Goal: Transaction & Acquisition: Register for event/course

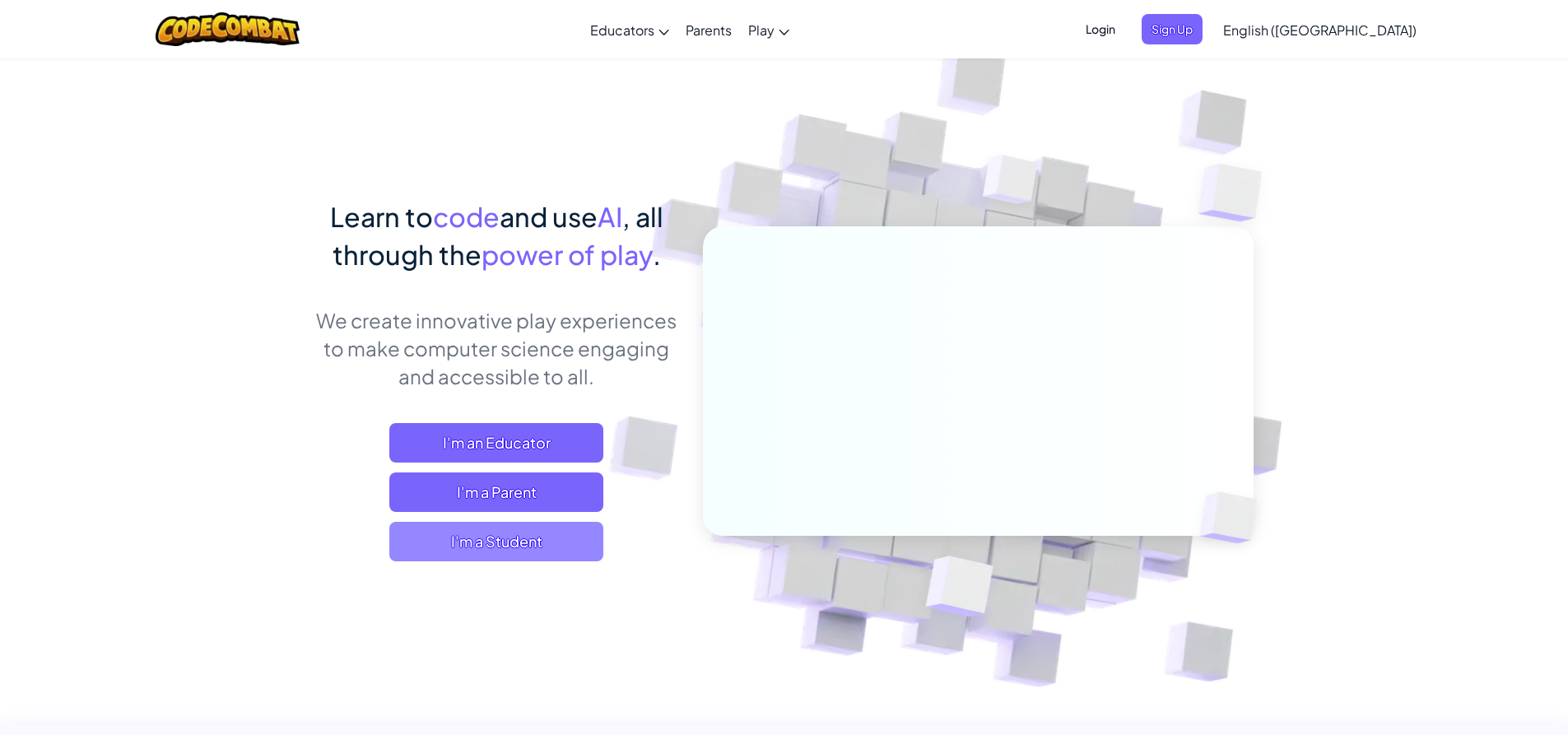
click at [501, 530] on span "I'm a Student" at bounding box center [496, 541] width 214 height 39
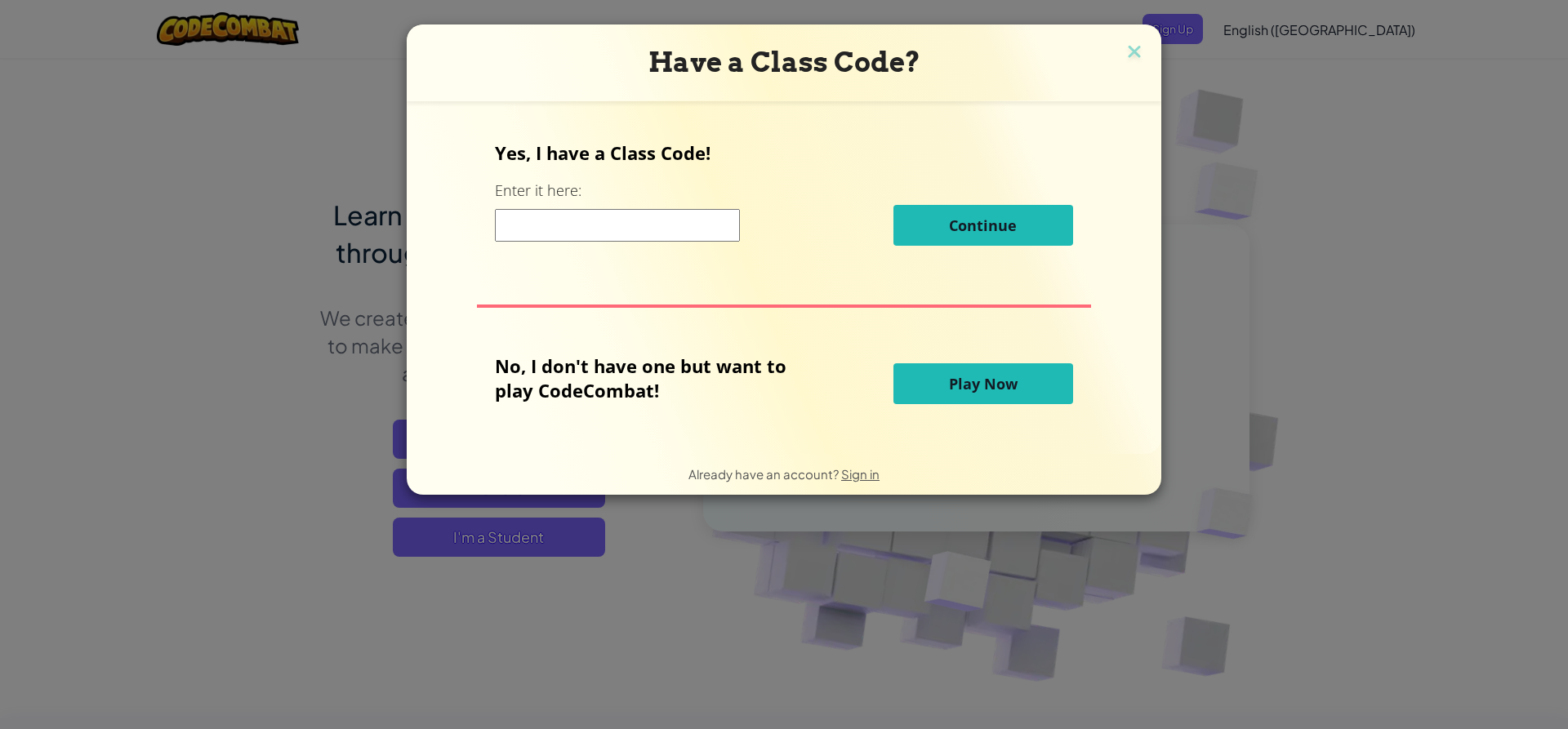
drag, startPoint x: 640, startPoint y: 214, endPoint x: 639, endPoint y: 241, distance: 27.0
click at [638, 223] on input at bounding box center [618, 225] width 245 height 32
type input "shirtdryride"
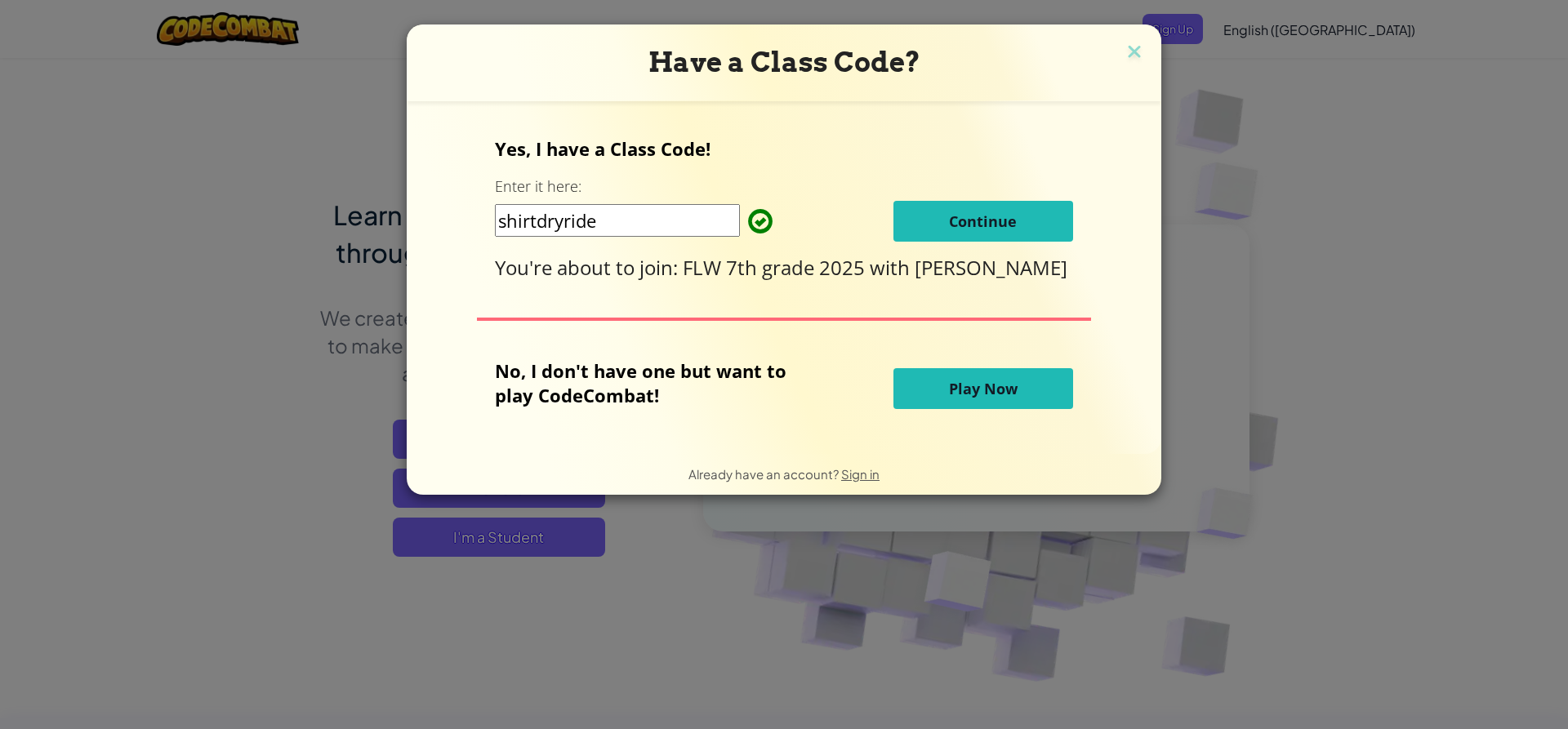
click at [942, 214] on button "Continue" at bounding box center [983, 221] width 179 height 41
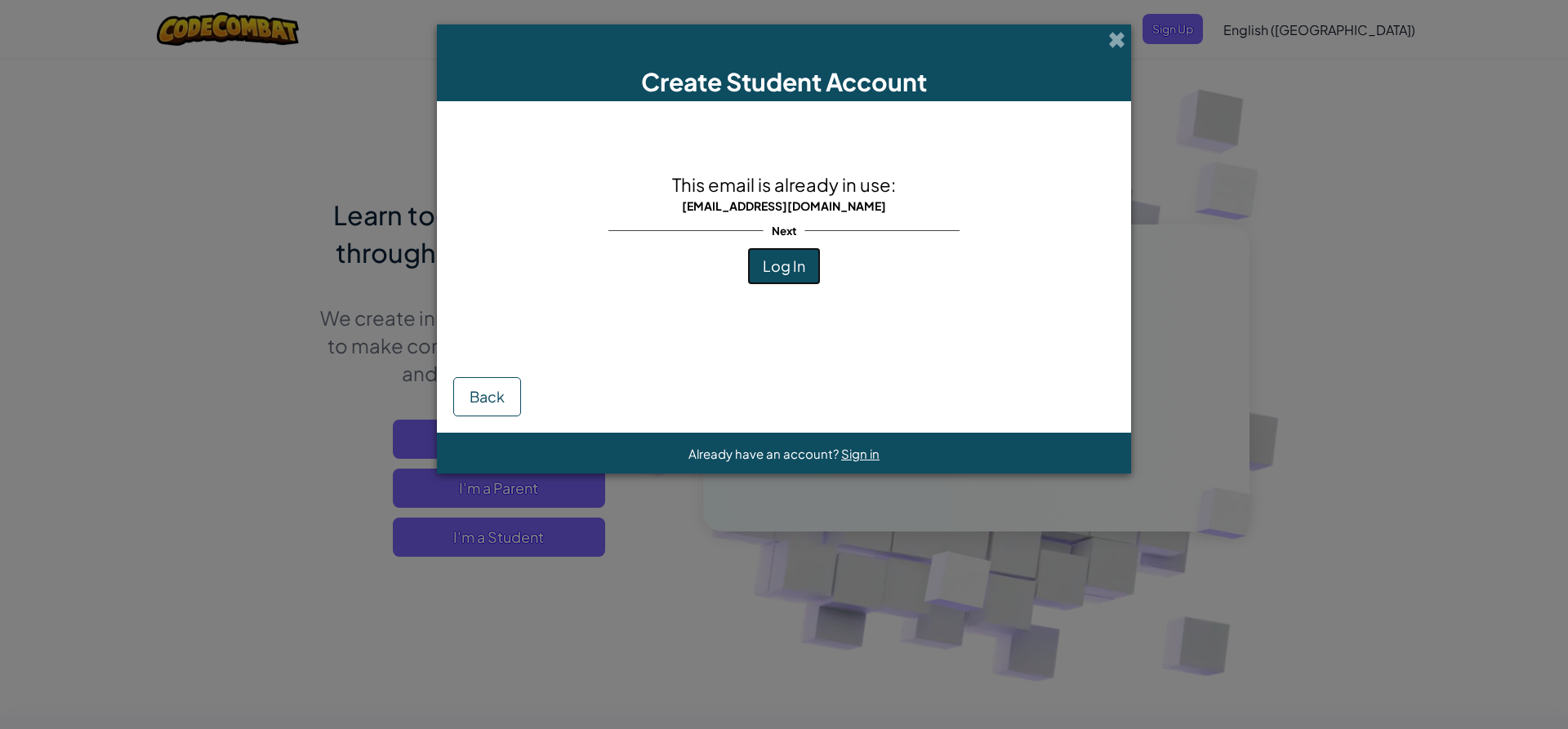
click at [773, 257] on span "Log In" at bounding box center [784, 265] width 43 height 19
